Goal: Find specific page/section: Find specific page/section

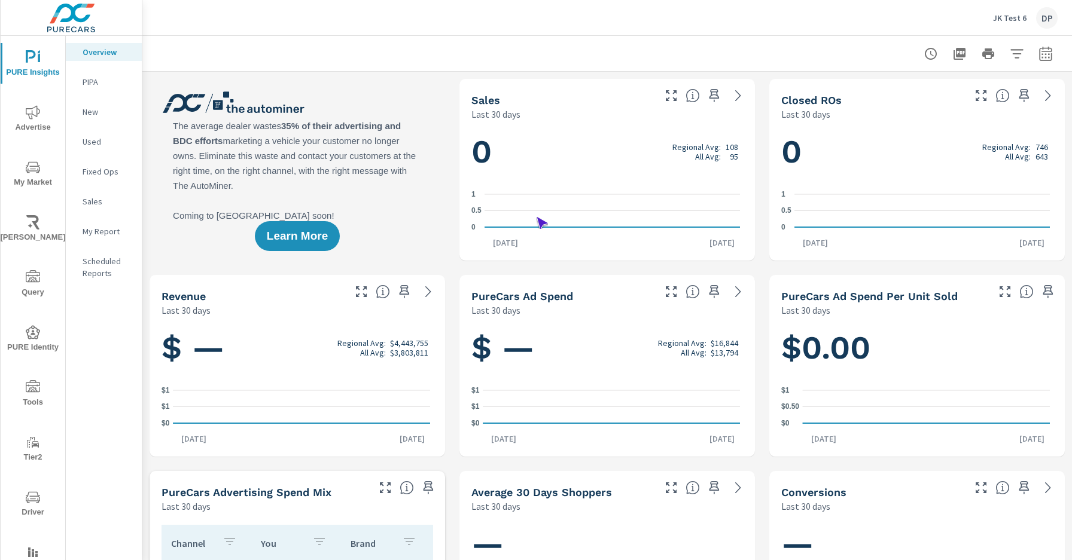
scroll to position [1, 0]
click at [31, 505] on span "Driver" at bounding box center [32, 504] width 57 height 29
